Goal: Transaction & Acquisition: Purchase product/service

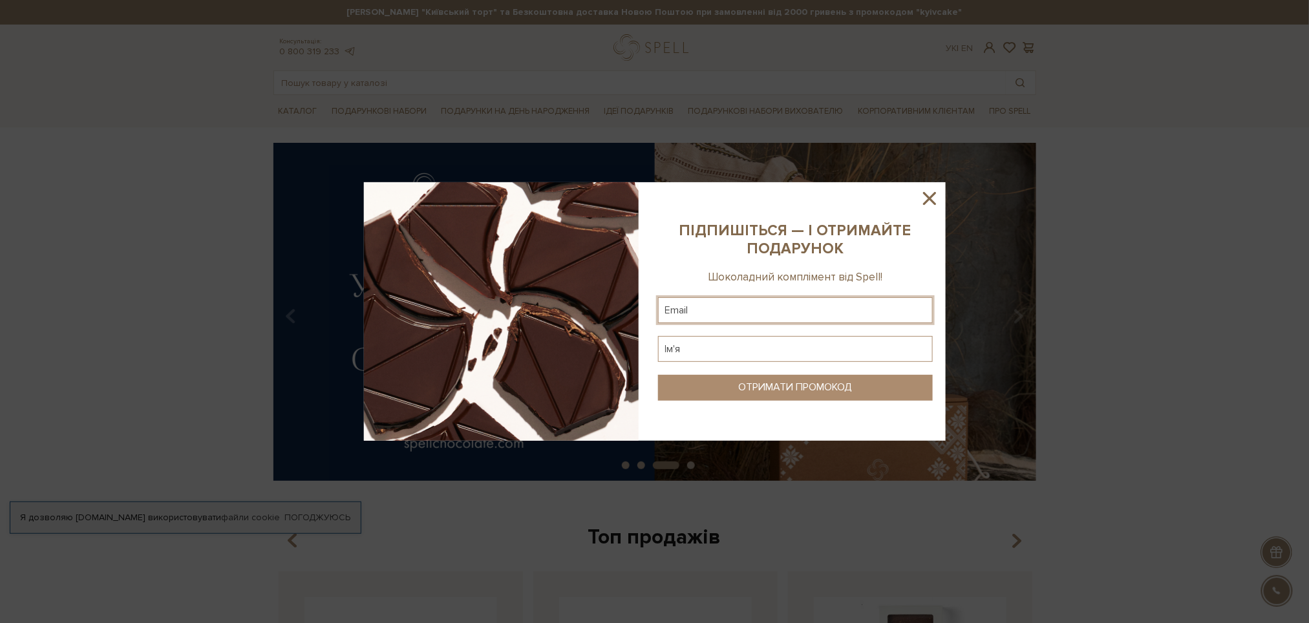
click at [723, 308] on input "text" at bounding box center [795, 310] width 275 height 26
type input "prestige.zt@gmail.com"
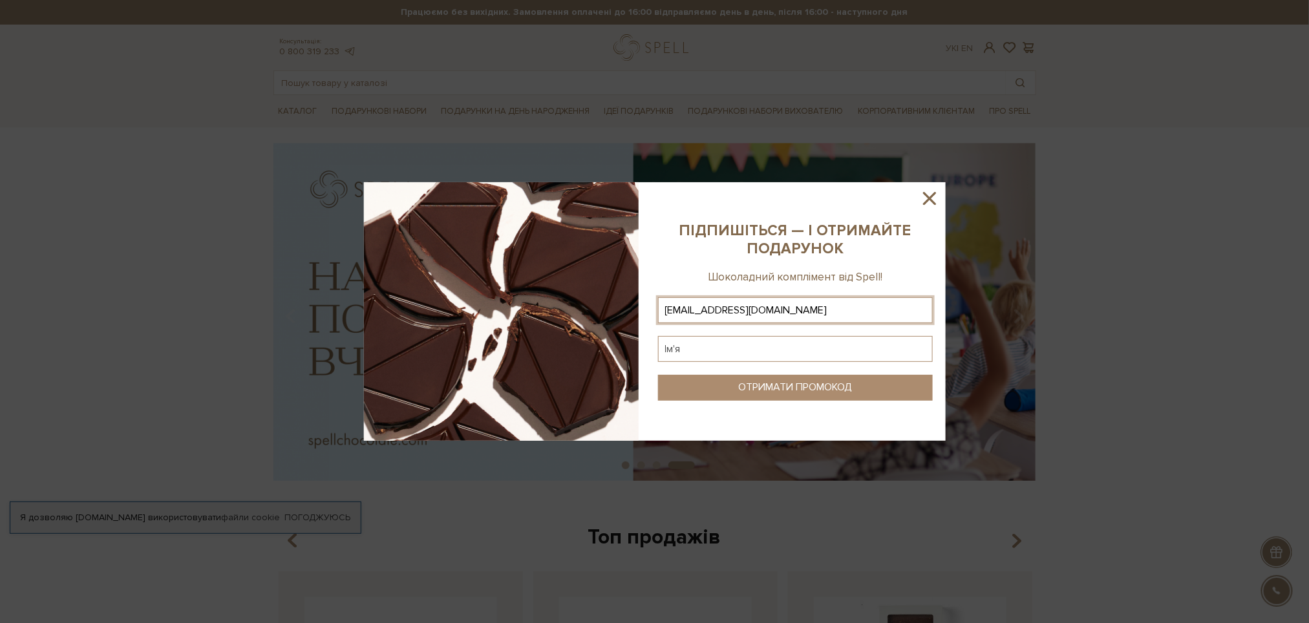
click at [773, 349] on input "text" at bounding box center [795, 349] width 275 height 26
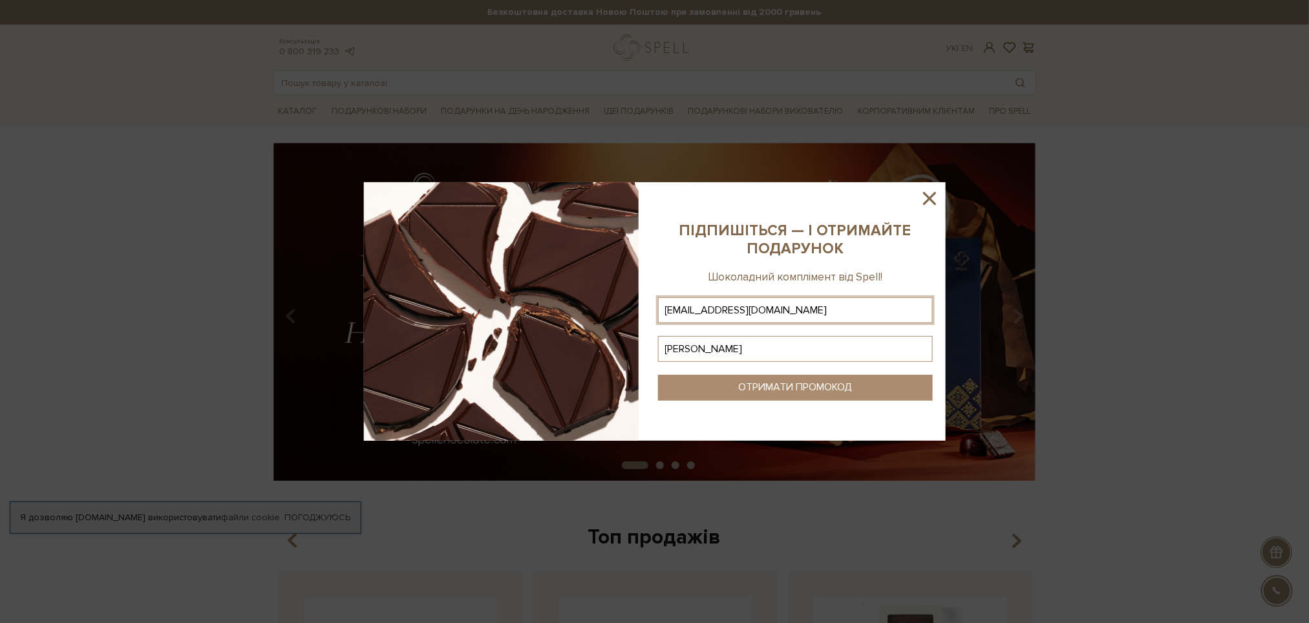
type input "Олена"
click at [760, 389] on div "ОТРИМАТИ ПРОМОКОД" at bounding box center [795, 387] width 114 height 12
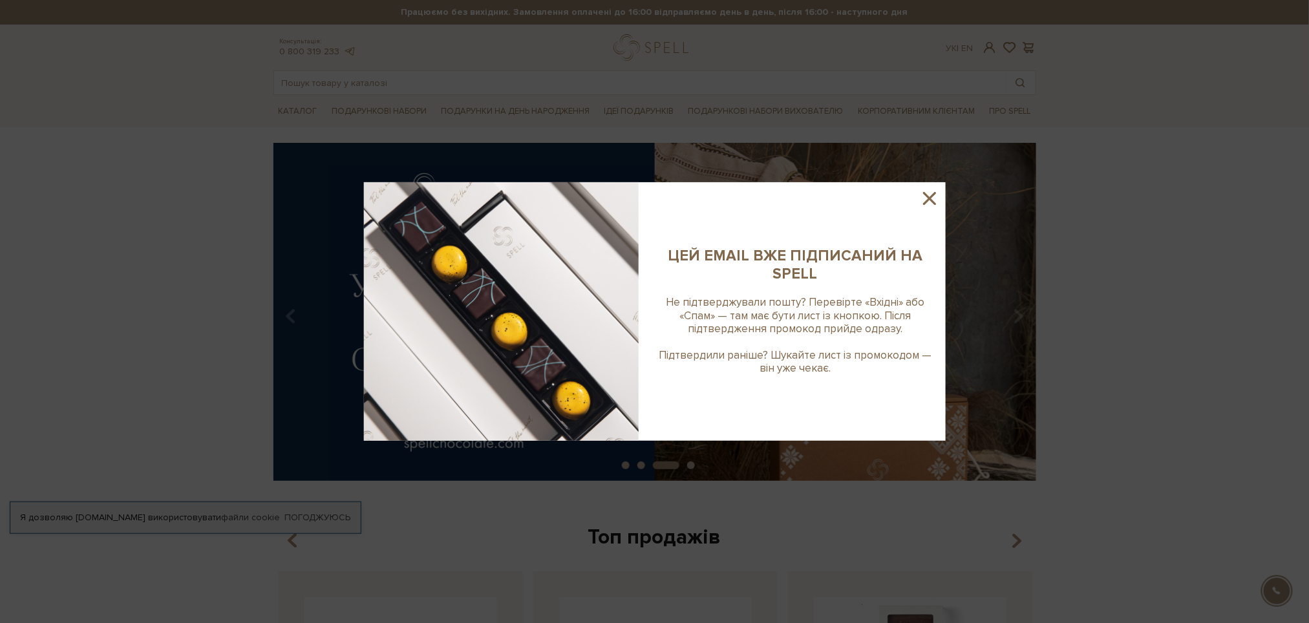
click at [933, 191] on icon at bounding box center [929, 198] width 22 height 22
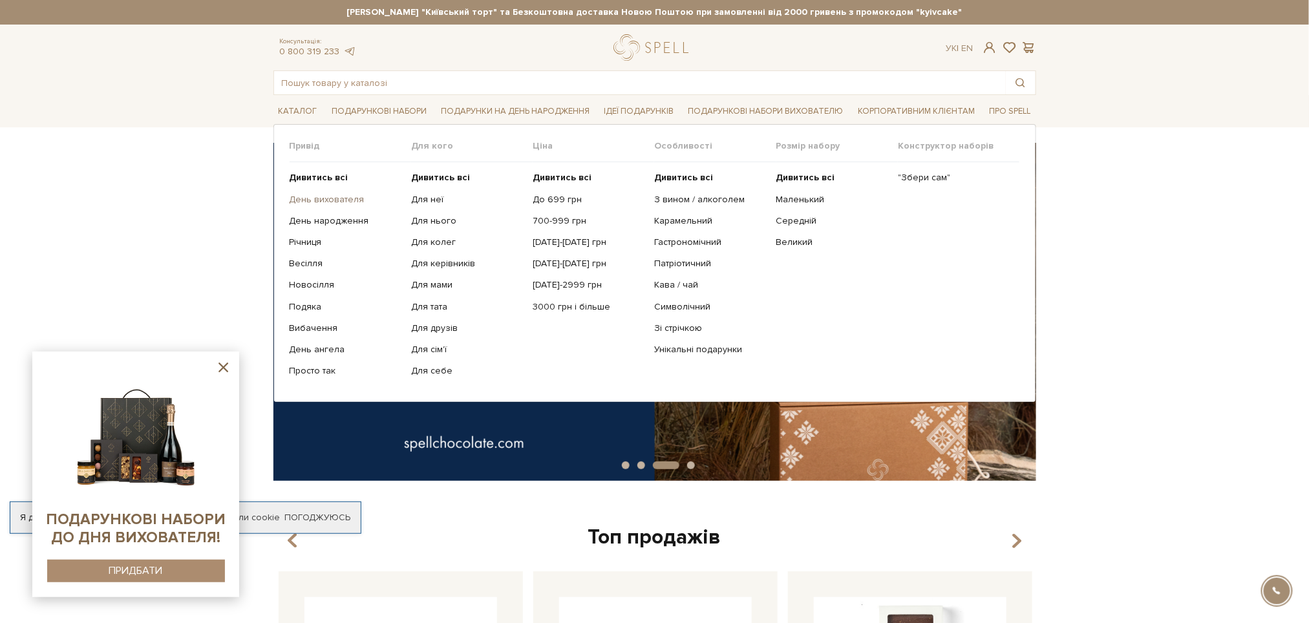
click at [329, 198] on link "День вихователя" at bounding box center [346, 200] width 112 height 12
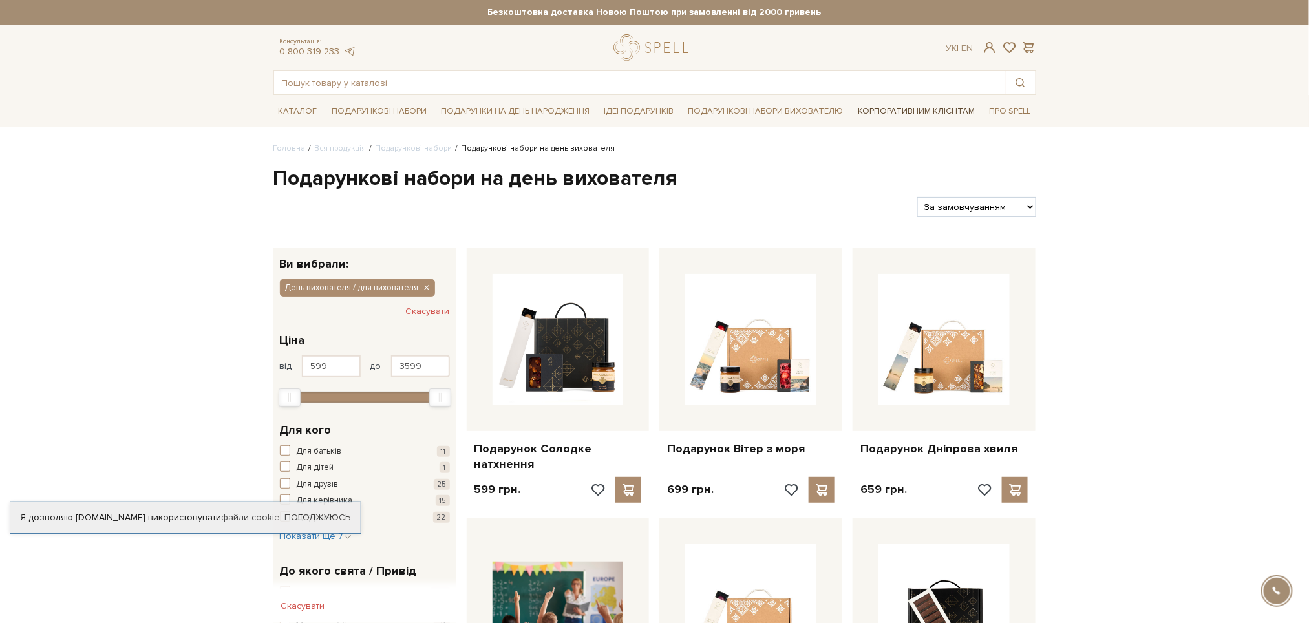
click at [953, 112] on link "Корпоративним клієнтам" at bounding box center [915, 111] width 127 height 22
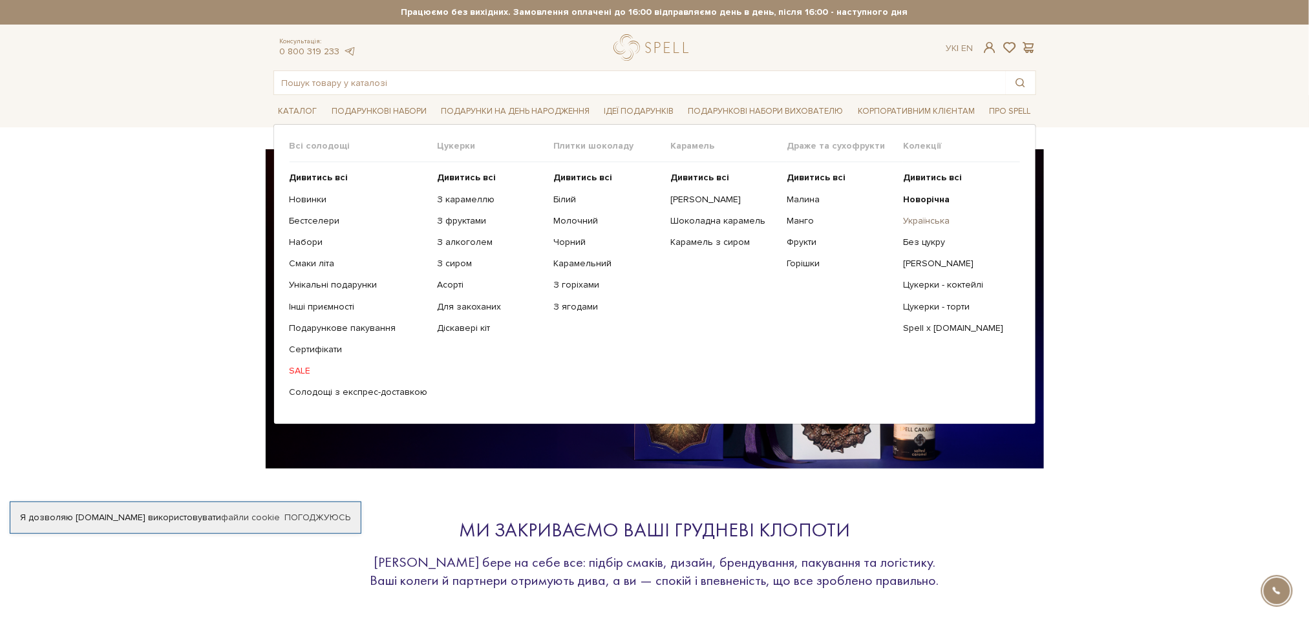
click at [935, 223] on link "Українська" at bounding box center [956, 221] width 107 height 12
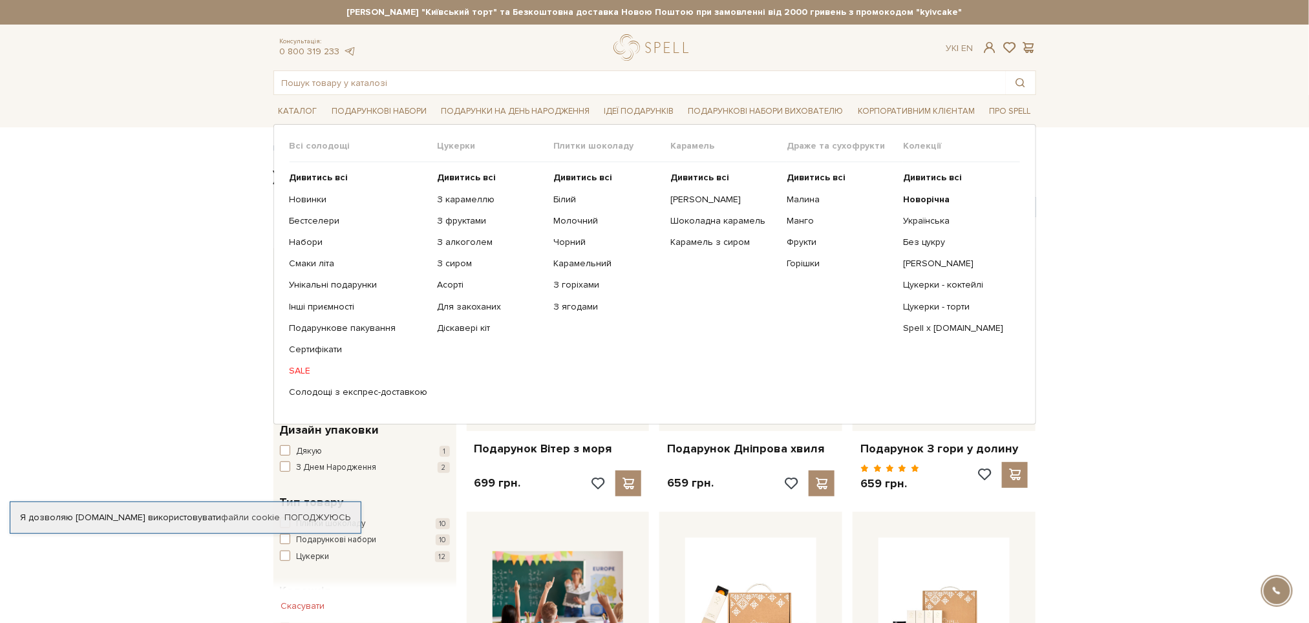
click at [457, 147] on span "Цукерки" at bounding box center [496, 146] width 116 height 12
click at [460, 175] on b "Дивитись всі" at bounding box center [467, 177] width 59 height 11
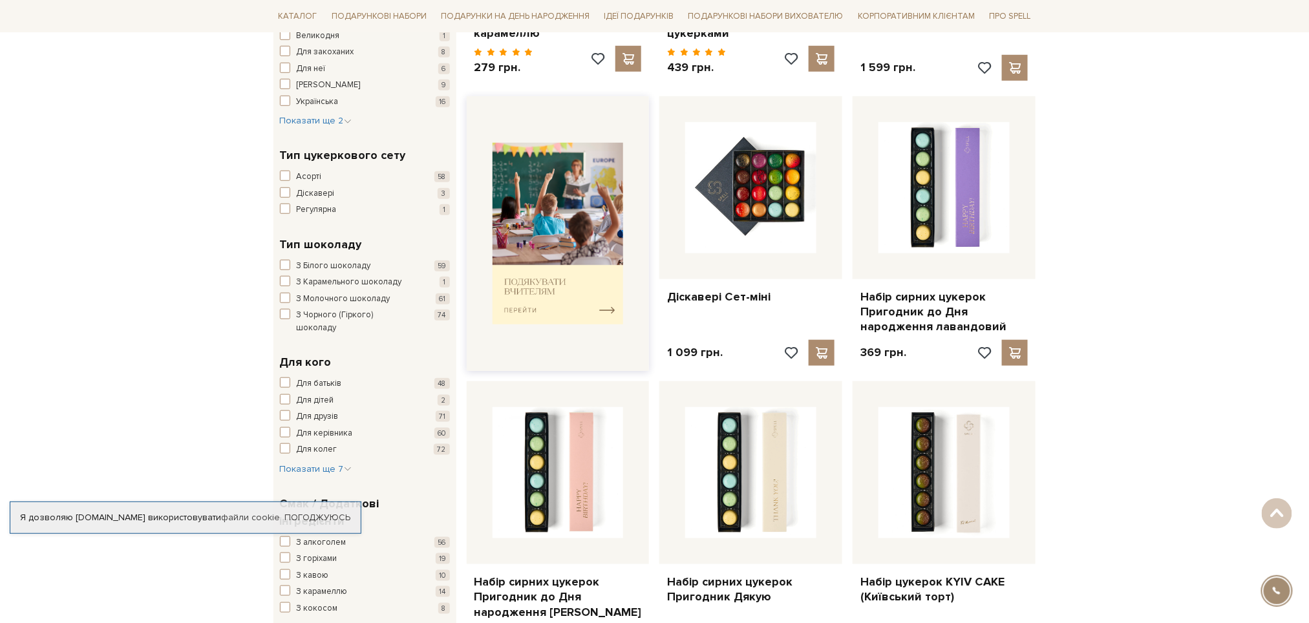
scroll to position [430, 0]
click at [563, 282] on img at bounding box center [557, 234] width 131 height 182
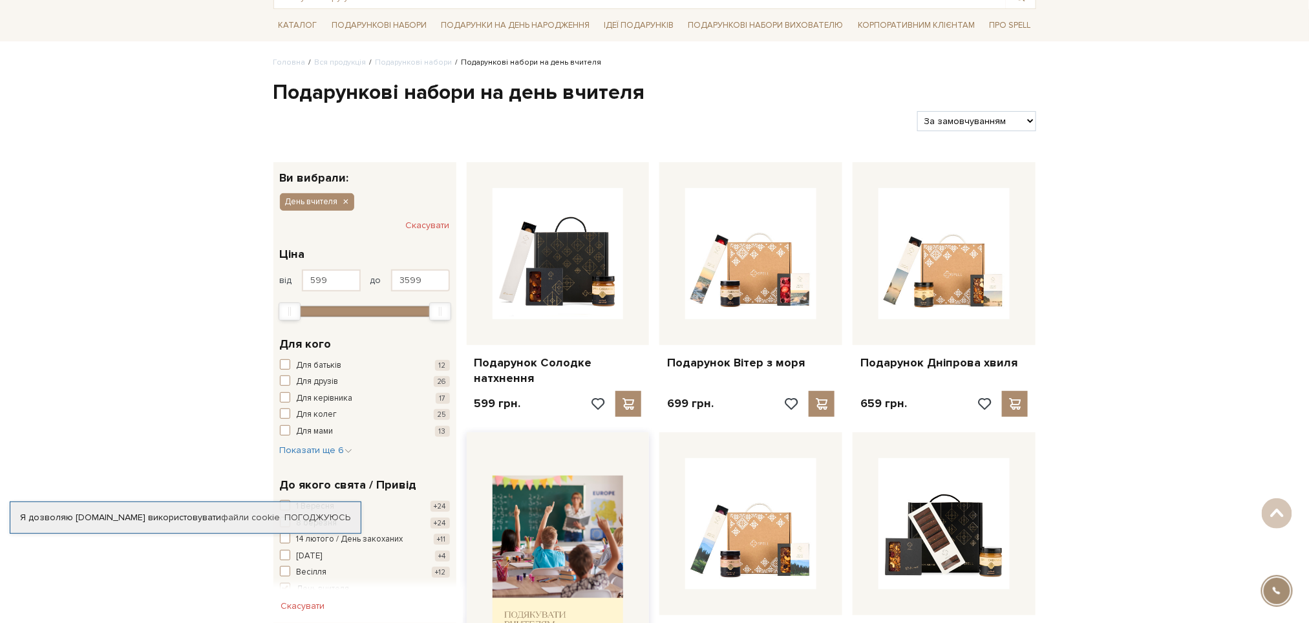
scroll to position [172, 0]
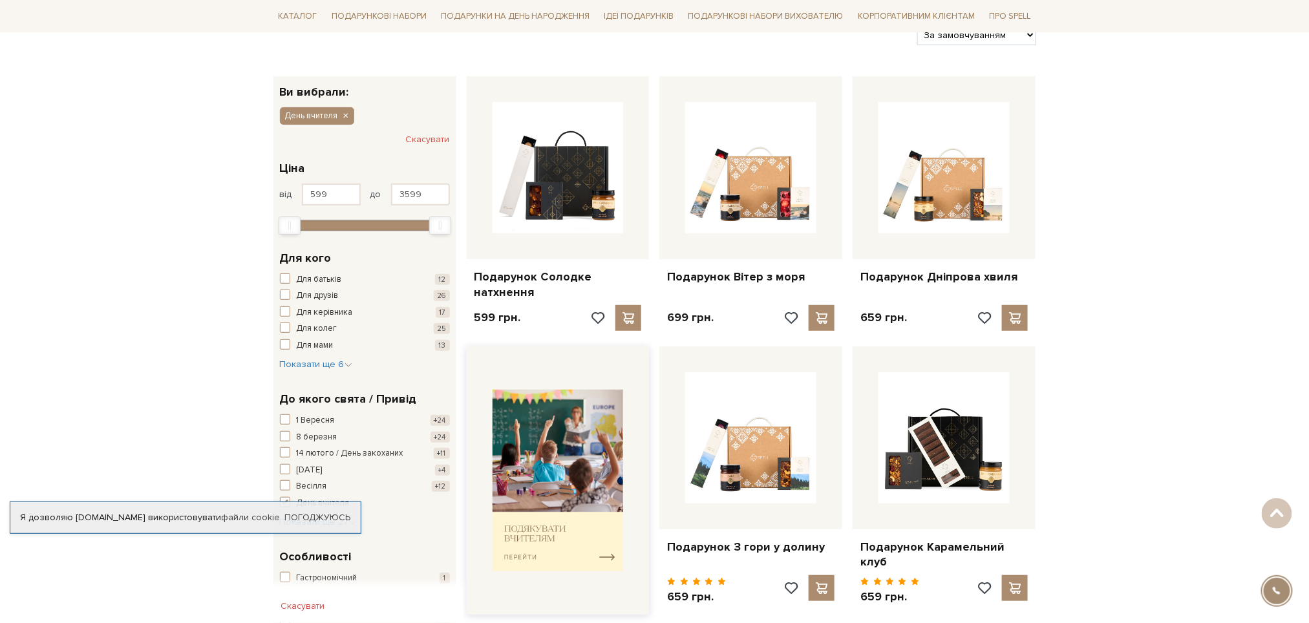
click at [540, 517] on img at bounding box center [557, 481] width 131 height 182
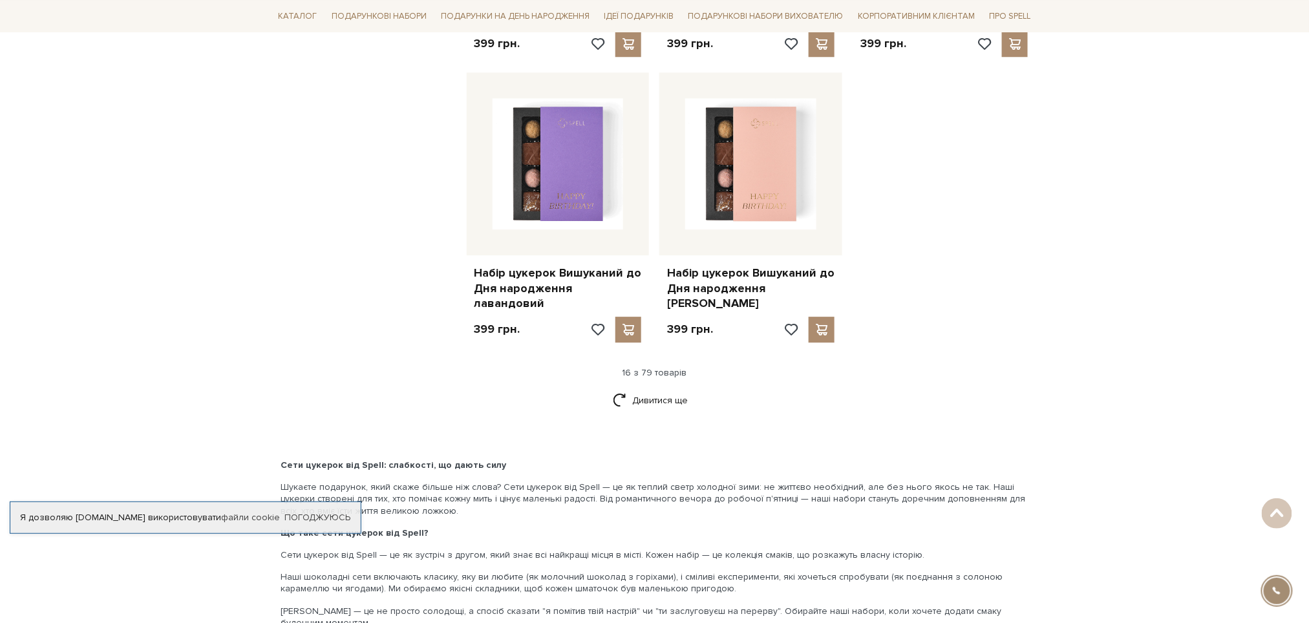
scroll to position [1637, 0]
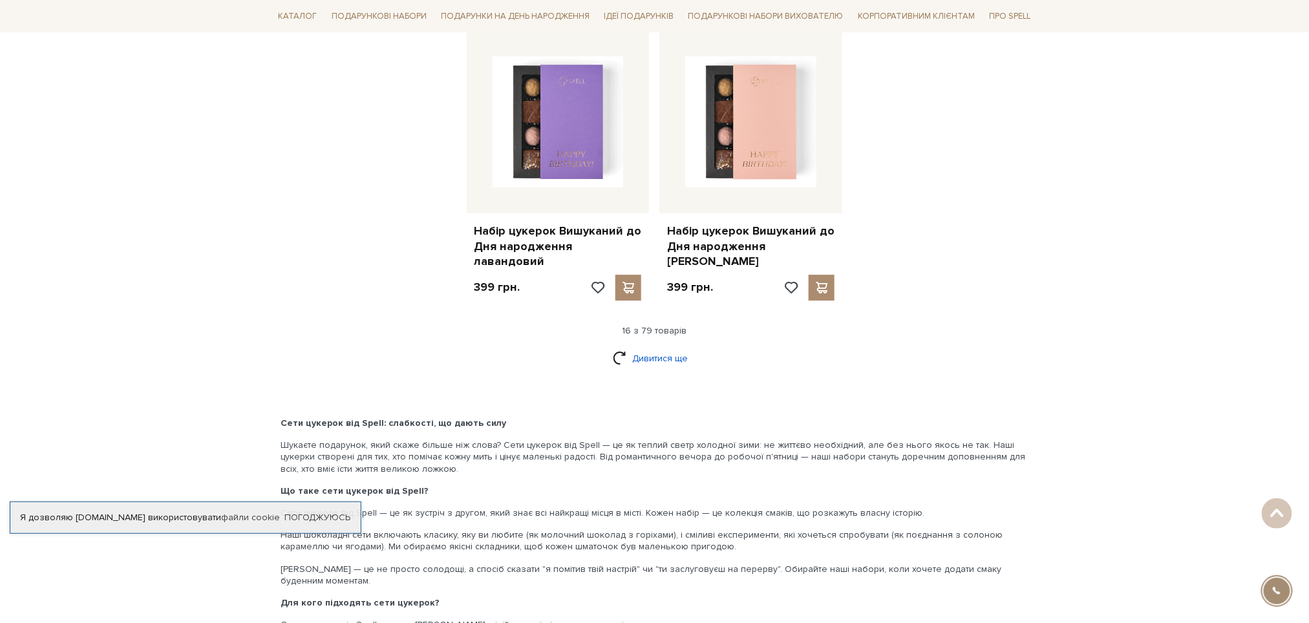
click at [653, 347] on link "Дивитися ще" at bounding box center [655, 358] width 84 height 23
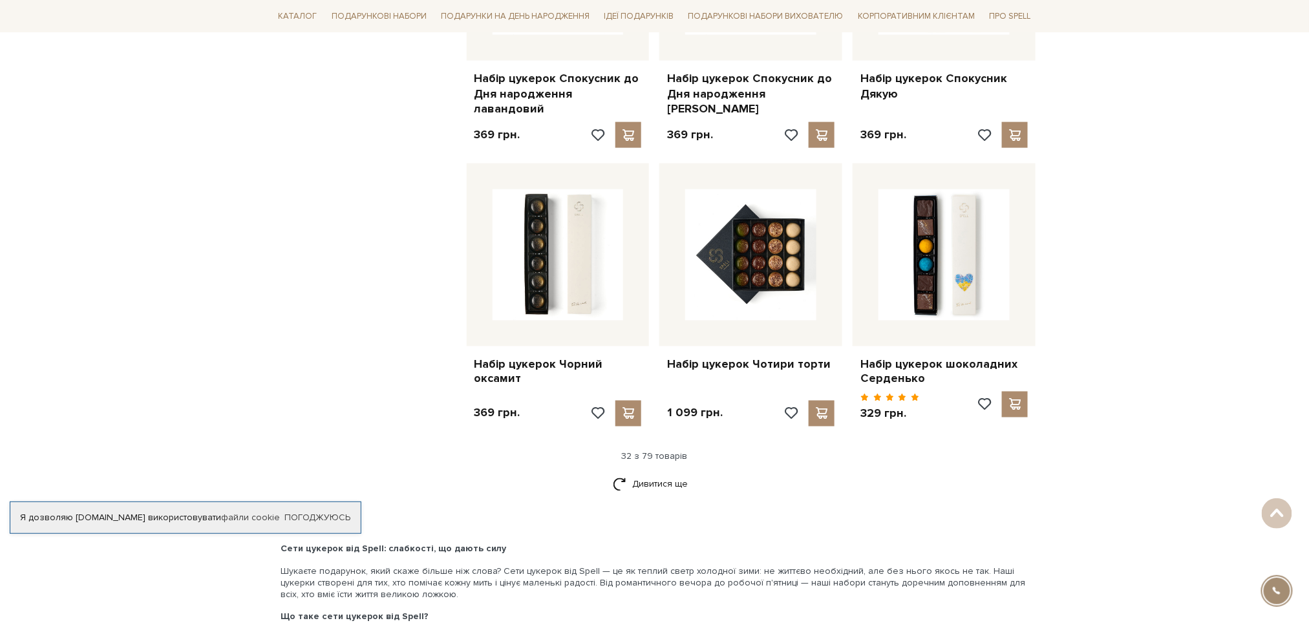
scroll to position [2930, 0]
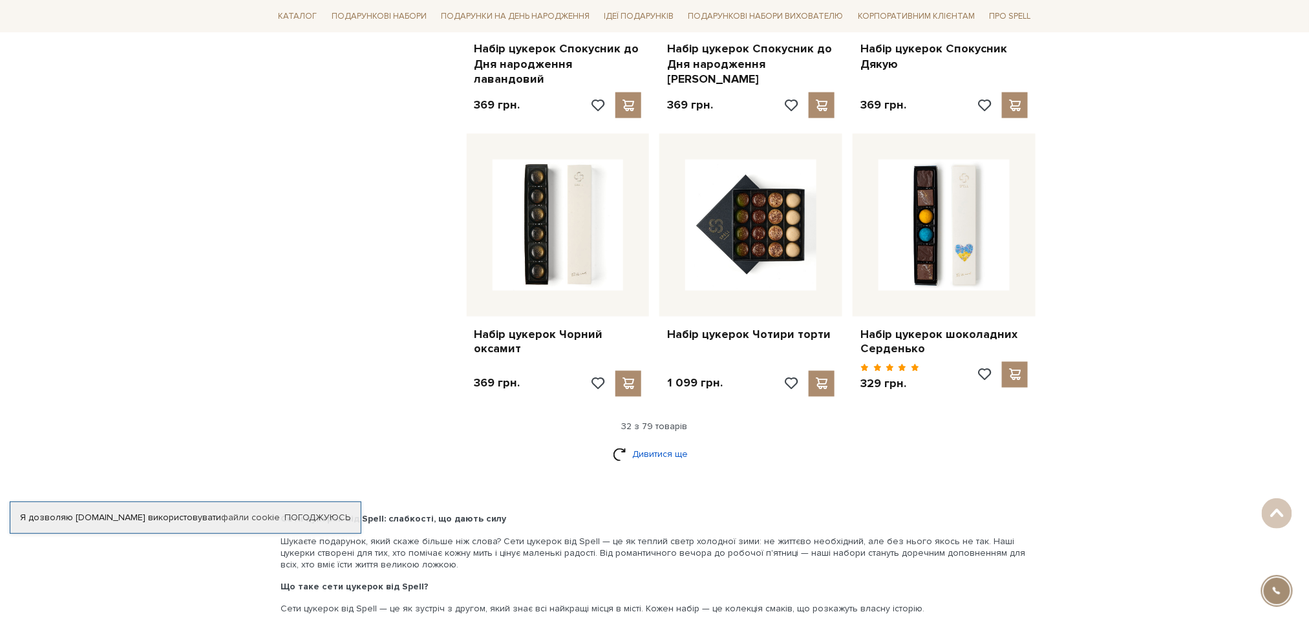
click at [671, 443] on link "Дивитися ще" at bounding box center [655, 454] width 84 height 23
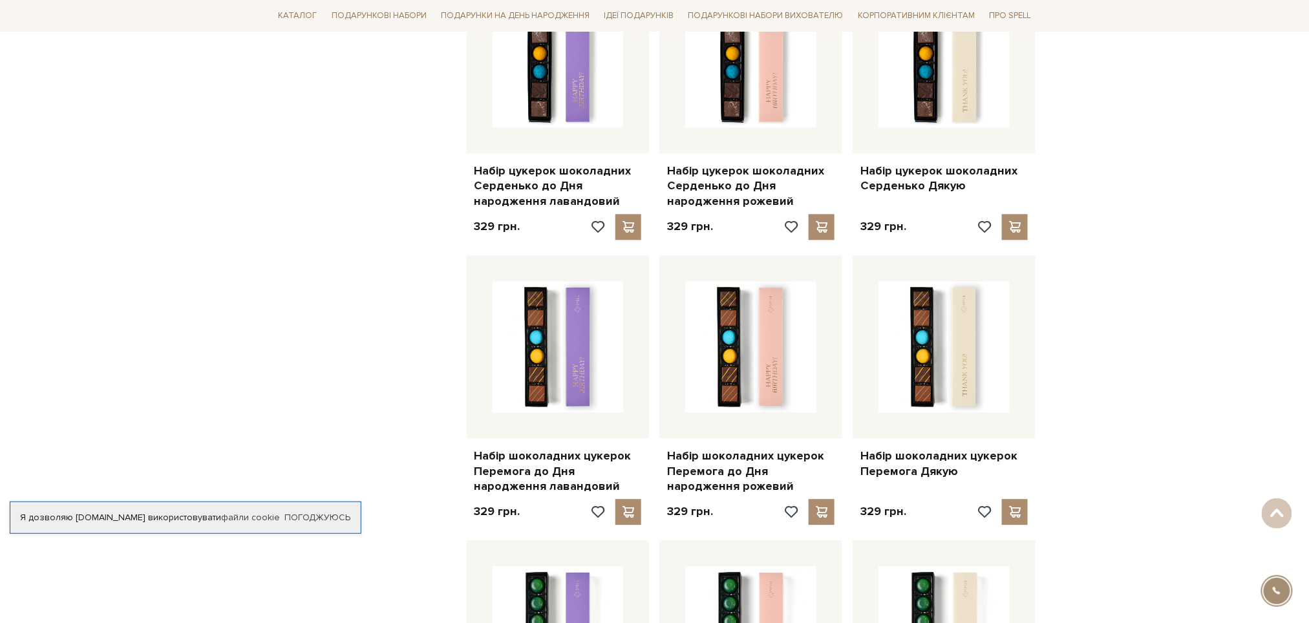
scroll to position [3361, 0]
